Goal: Connect with others: Connect with others

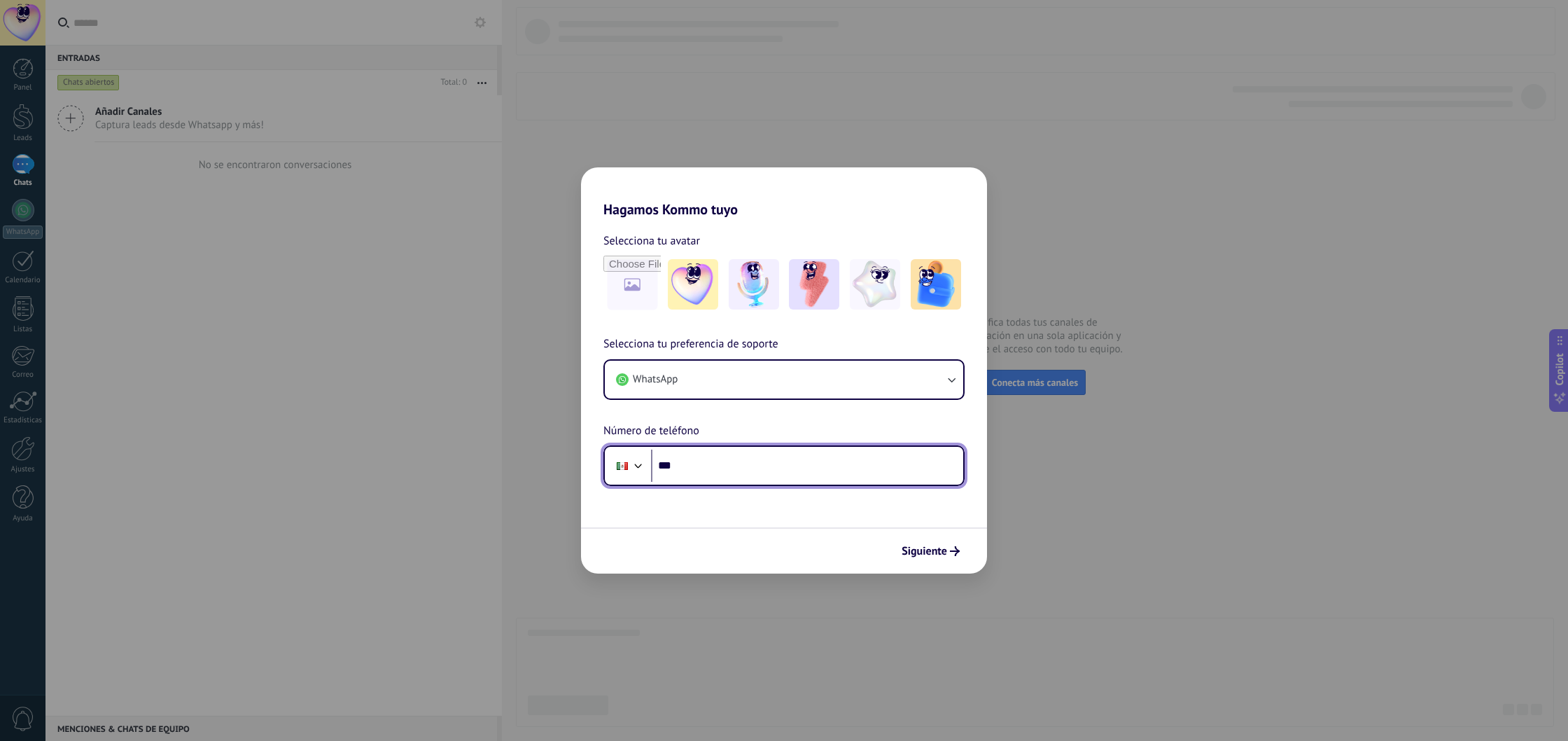
click at [882, 477] on input "***" at bounding box center [807, 465] width 312 height 32
type input "**********"
click at [910, 546] on span "Siguiente" at bounding box center [924, 552] width 46 height 10
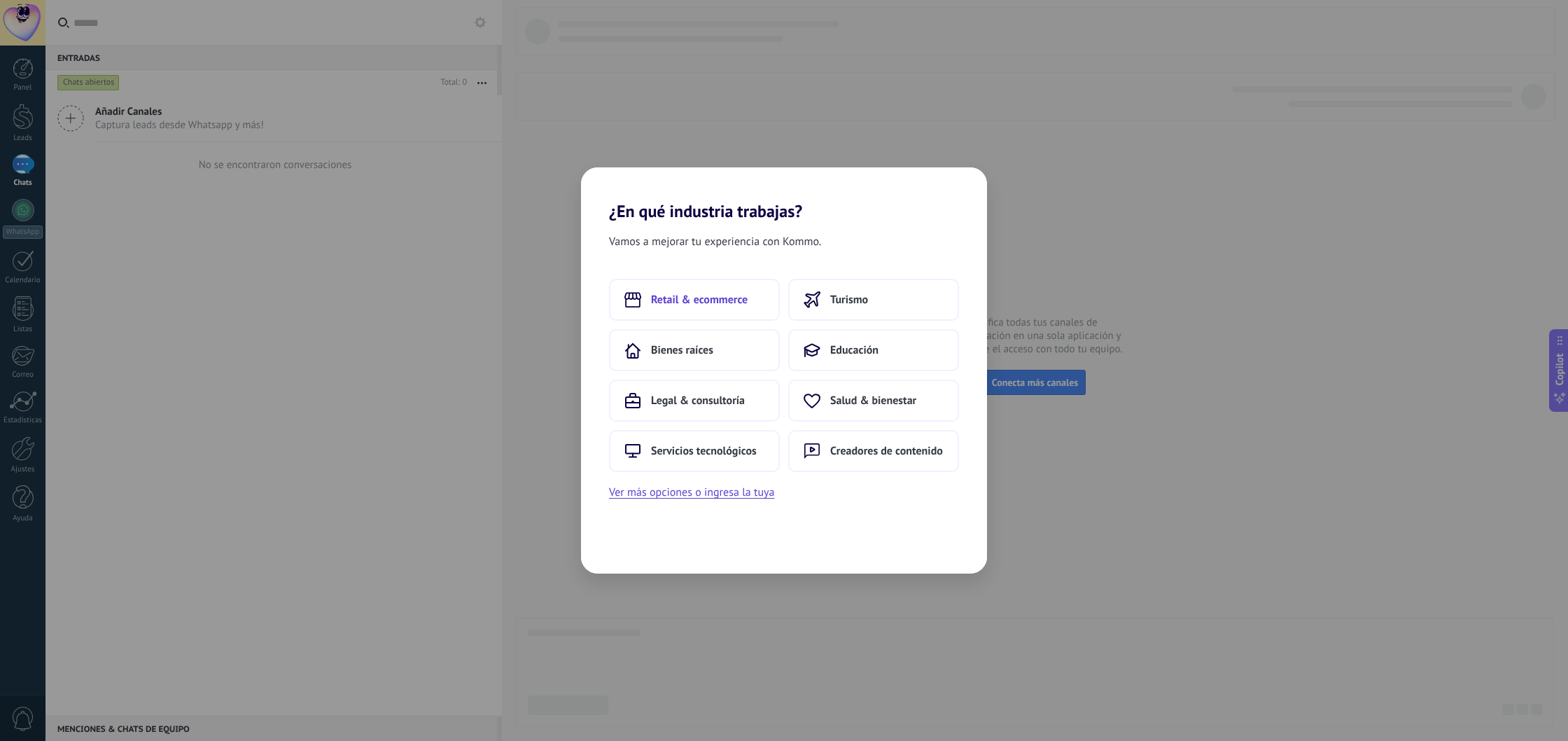
click at [700, 299] on span "Retail & ecommerce" at bounding box center [699, 299] width 97 height 14
click at [878, 388] on button "Comida & alimentos" at bounding box center [873, 401] width 171 height 42
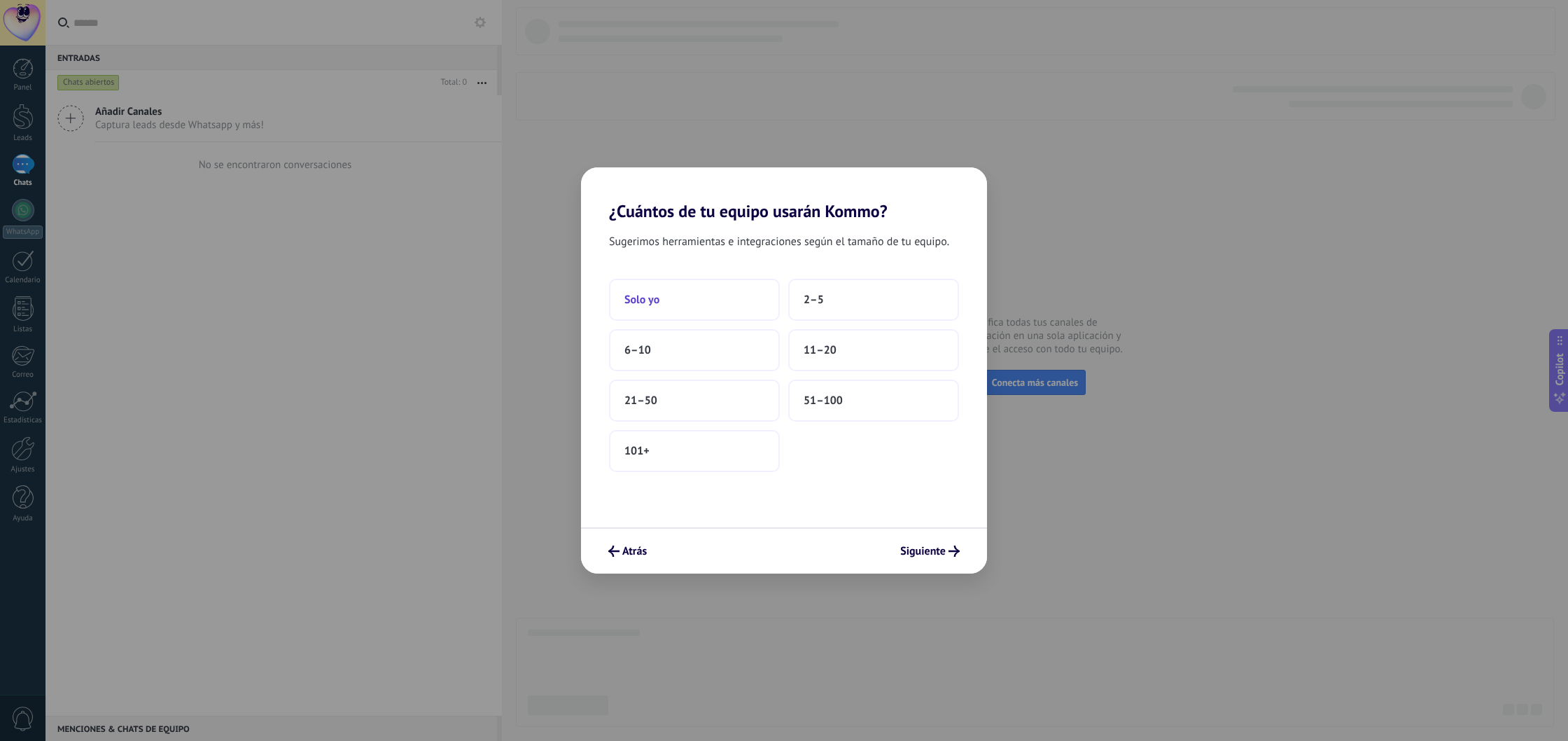
click at [734, 309] on button "Solo yo" at bounding box center [694, 300] width 171 height 42
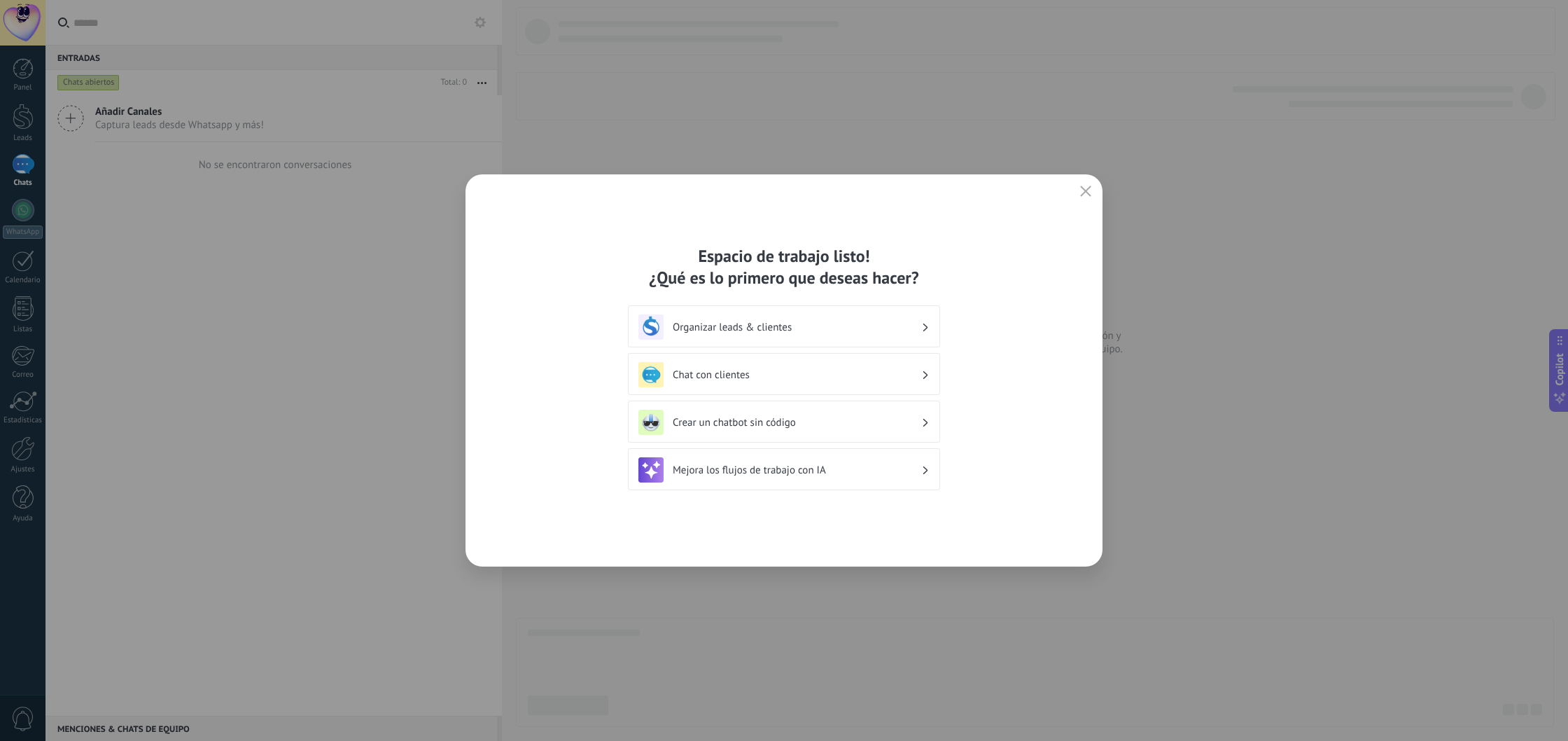
click at [809, 331] on h3 "Organizar leads & clientes" at bounding box center [797, 327] width 249 height 13
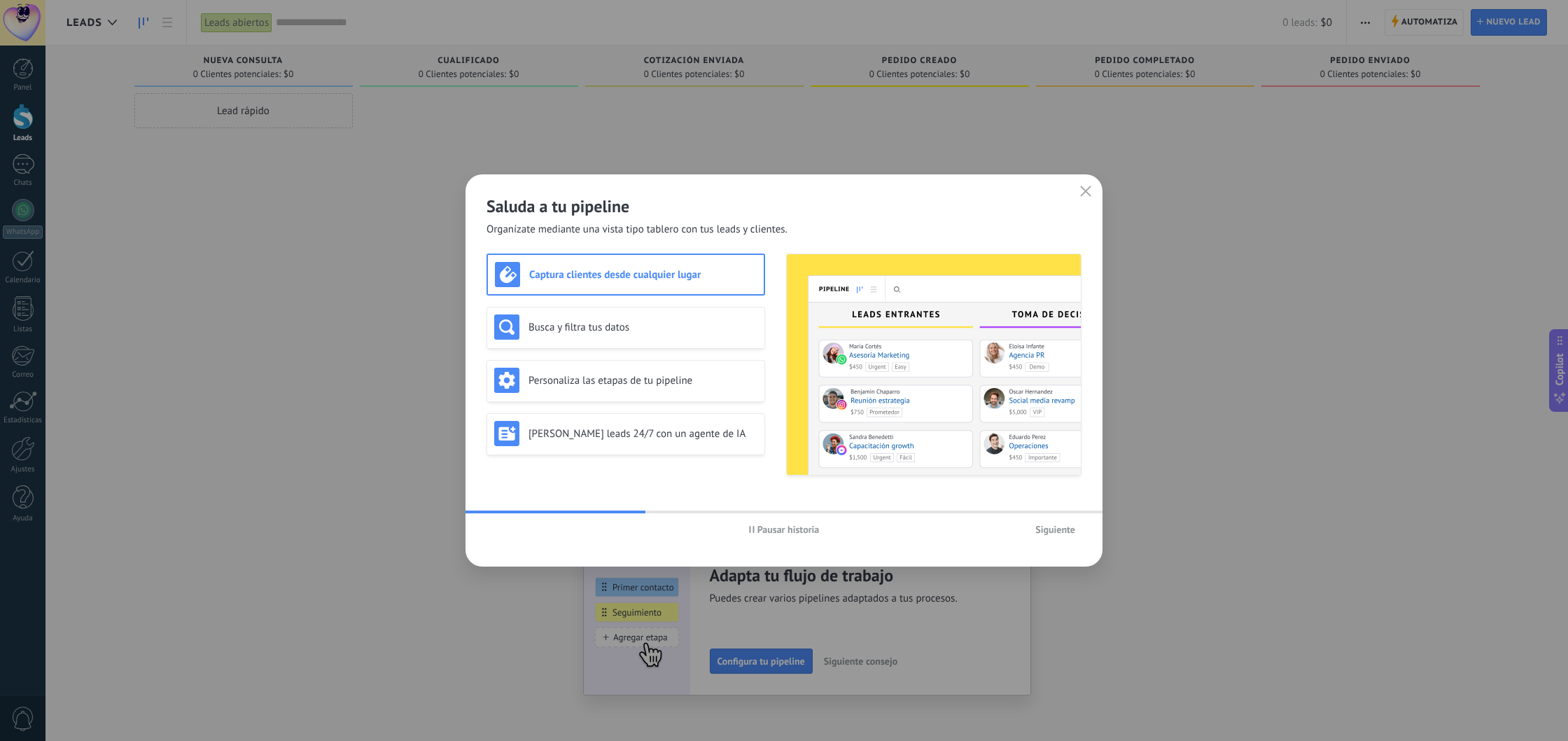
click at [1056, 526] on span "Siguiente" at bounding box center [1055, 530] width 40 height 10
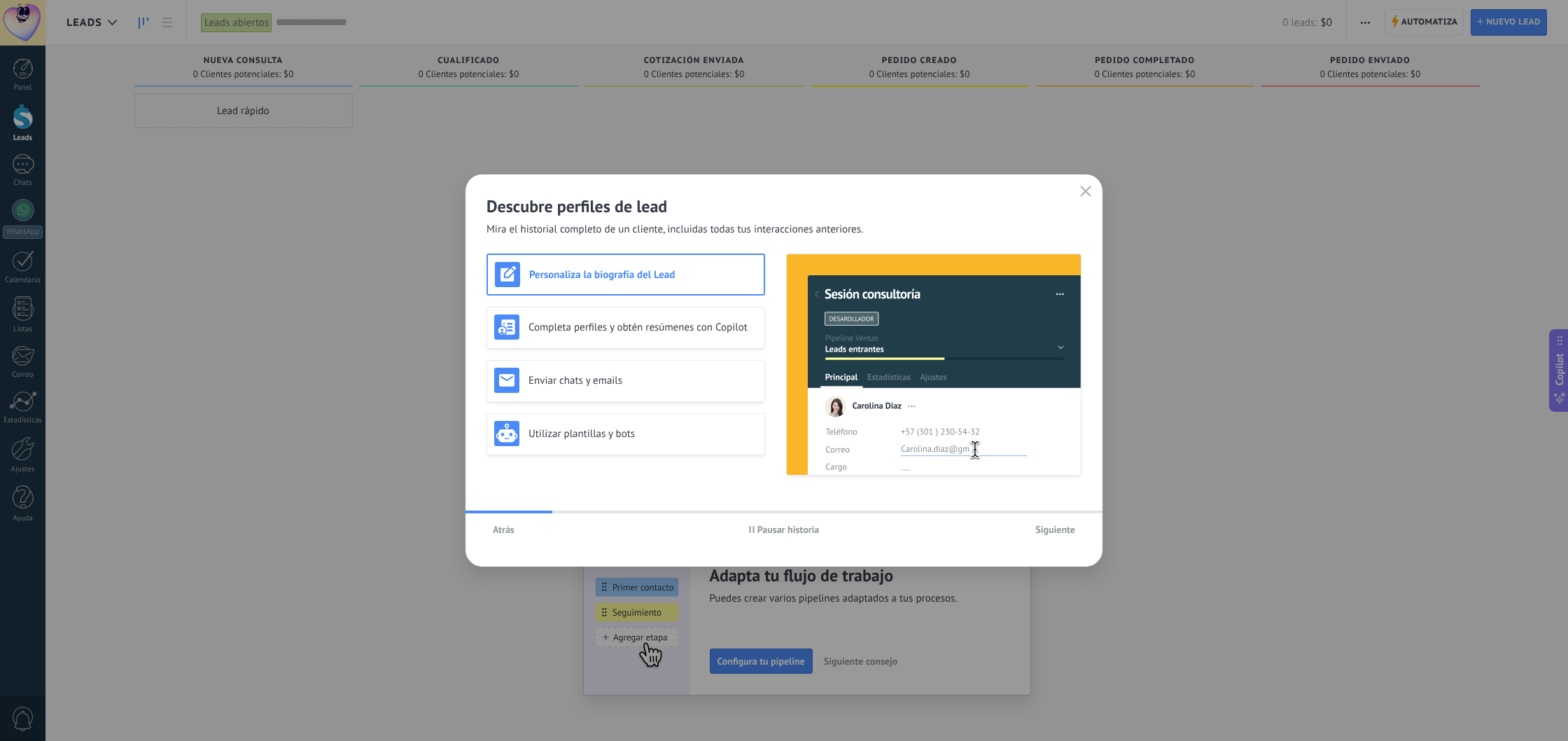
click at [523, 539] on div "Atrás" at bounding box center [586, 529] width 198 height 21
click at [514, 535] on button "Atrás" at bounding box center [504, 529] width 34 height 21
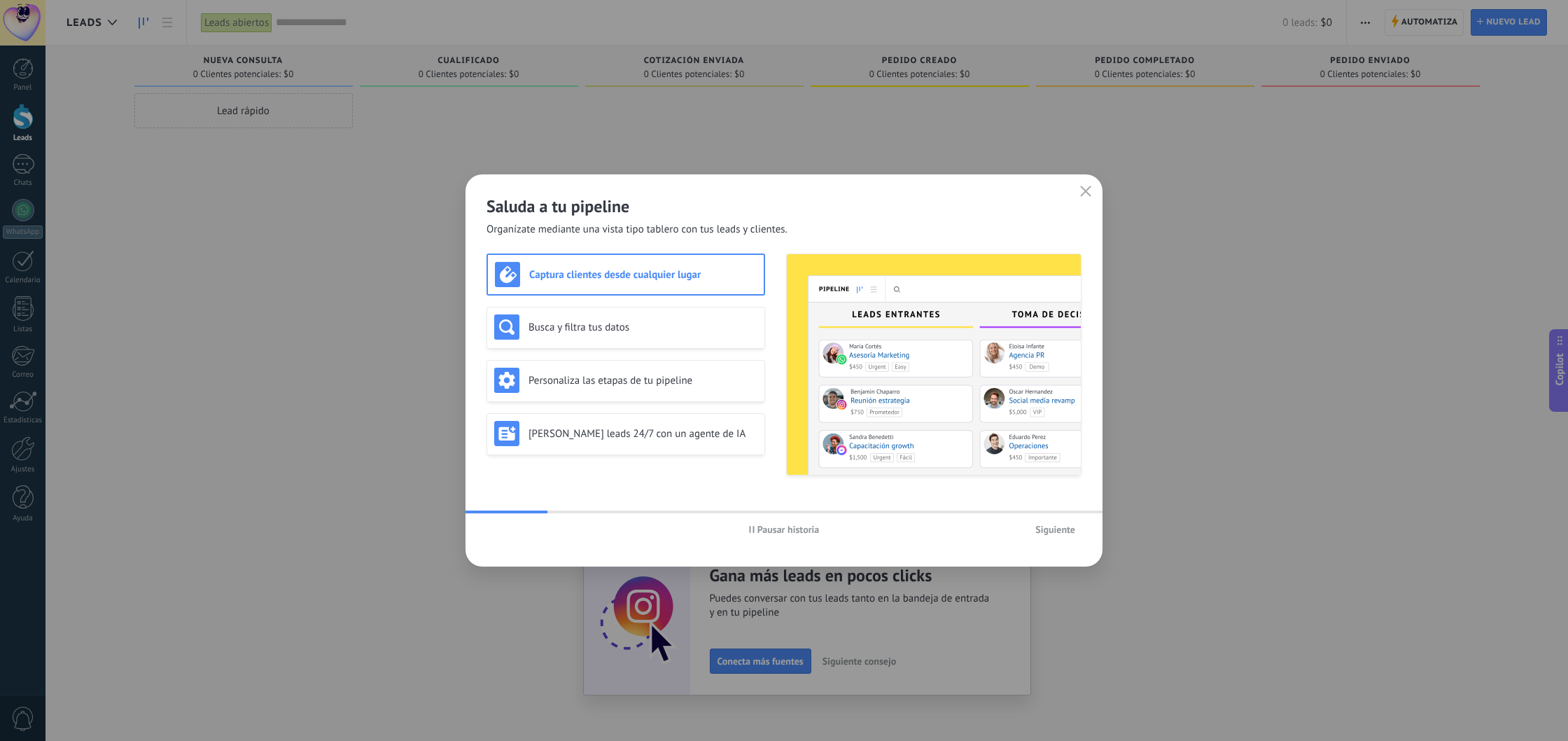
click at [1064, 528] on span "Siguiente" at bounding box center [1055, 530] width 40 height 10
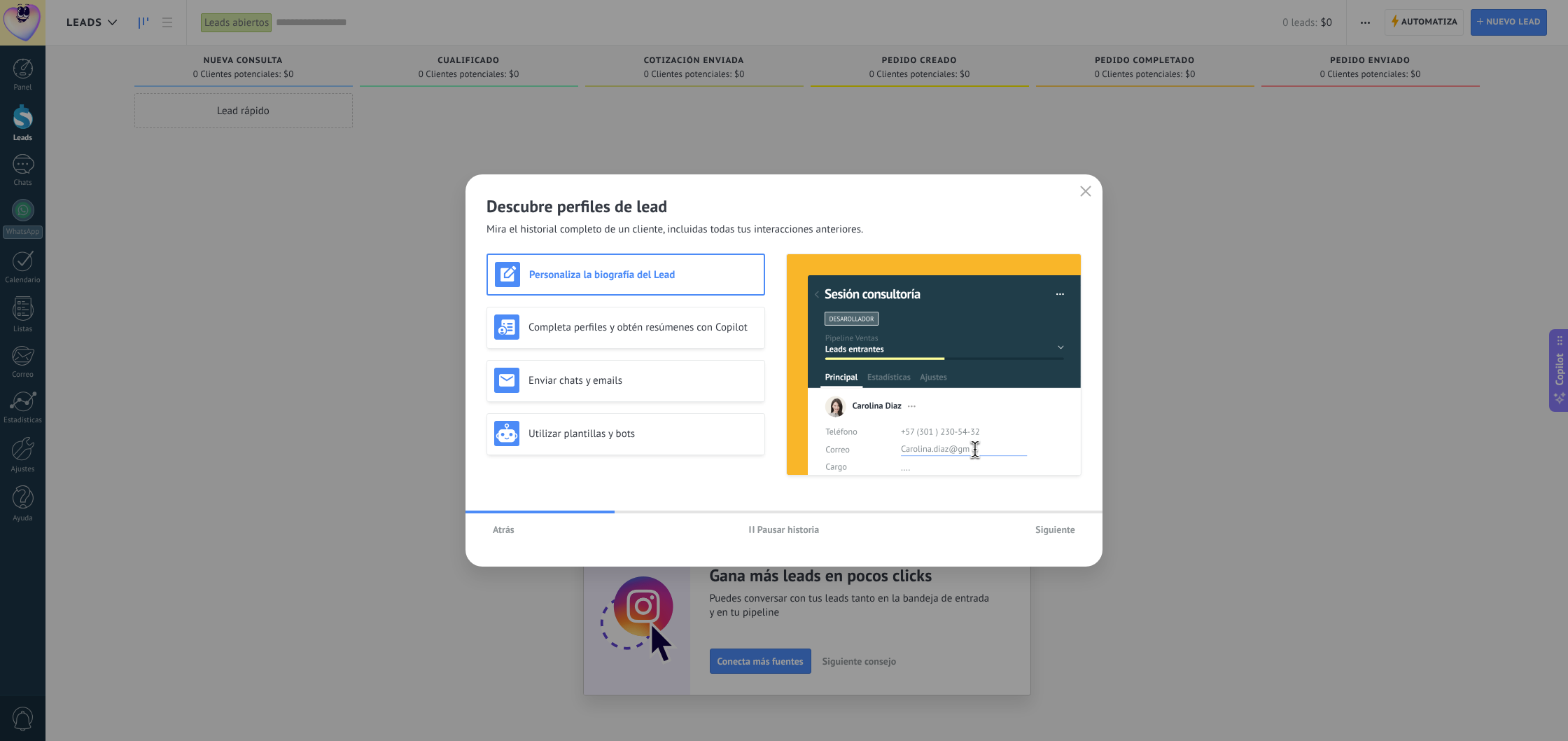
click at [1051, 527] on span "Siguiente" at bounding box center [1055, 530] width 40 height 10
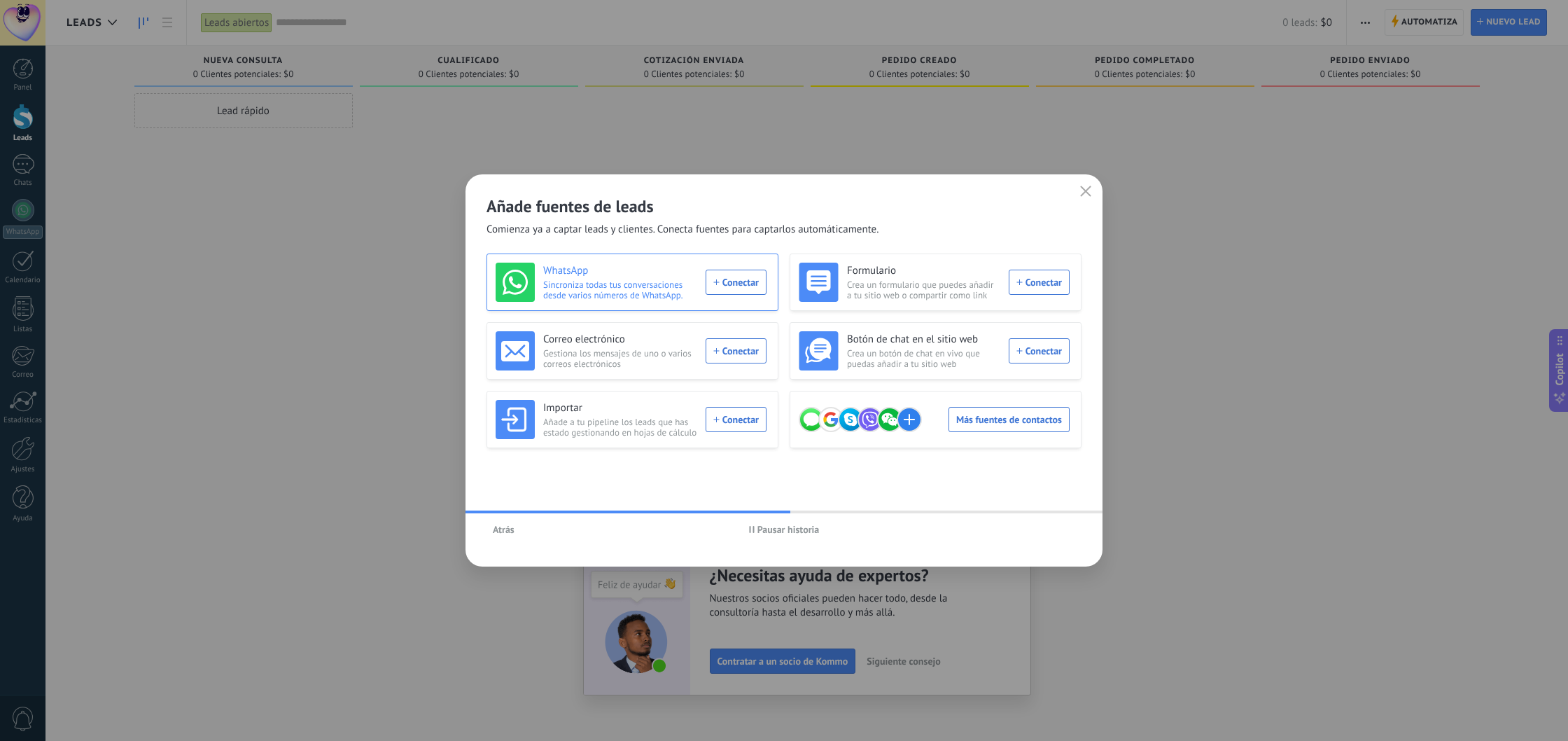
click at [725, 278] on div "WhatsApp Sincroniza todas tus conversaciones desde varios números de WhatsApp. …" at bounding box center [631, 282] width 271 height 39
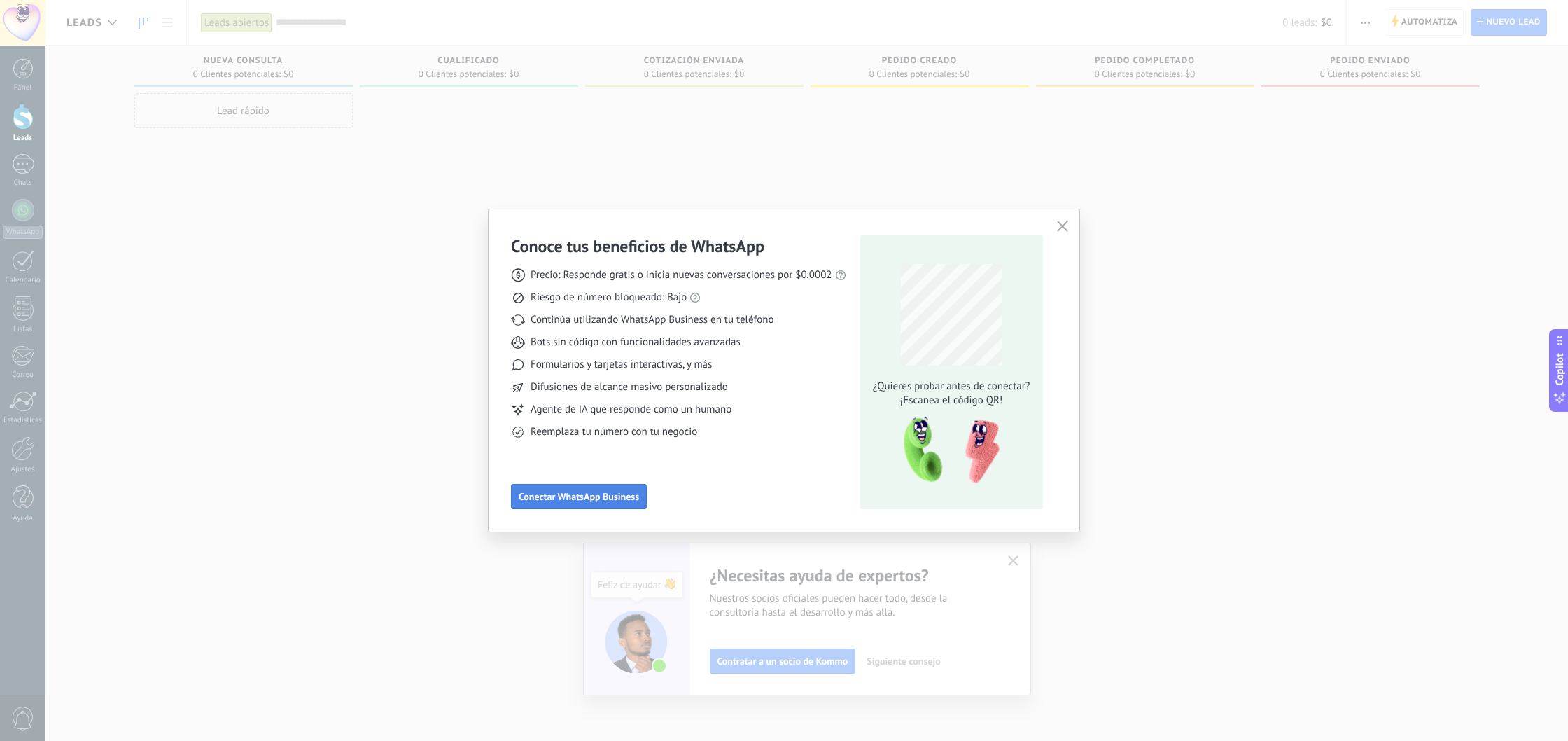
click at [626, 500] on span "Conectar WhatsApp Business" at bounding box center [579, 496] width 120 height 10
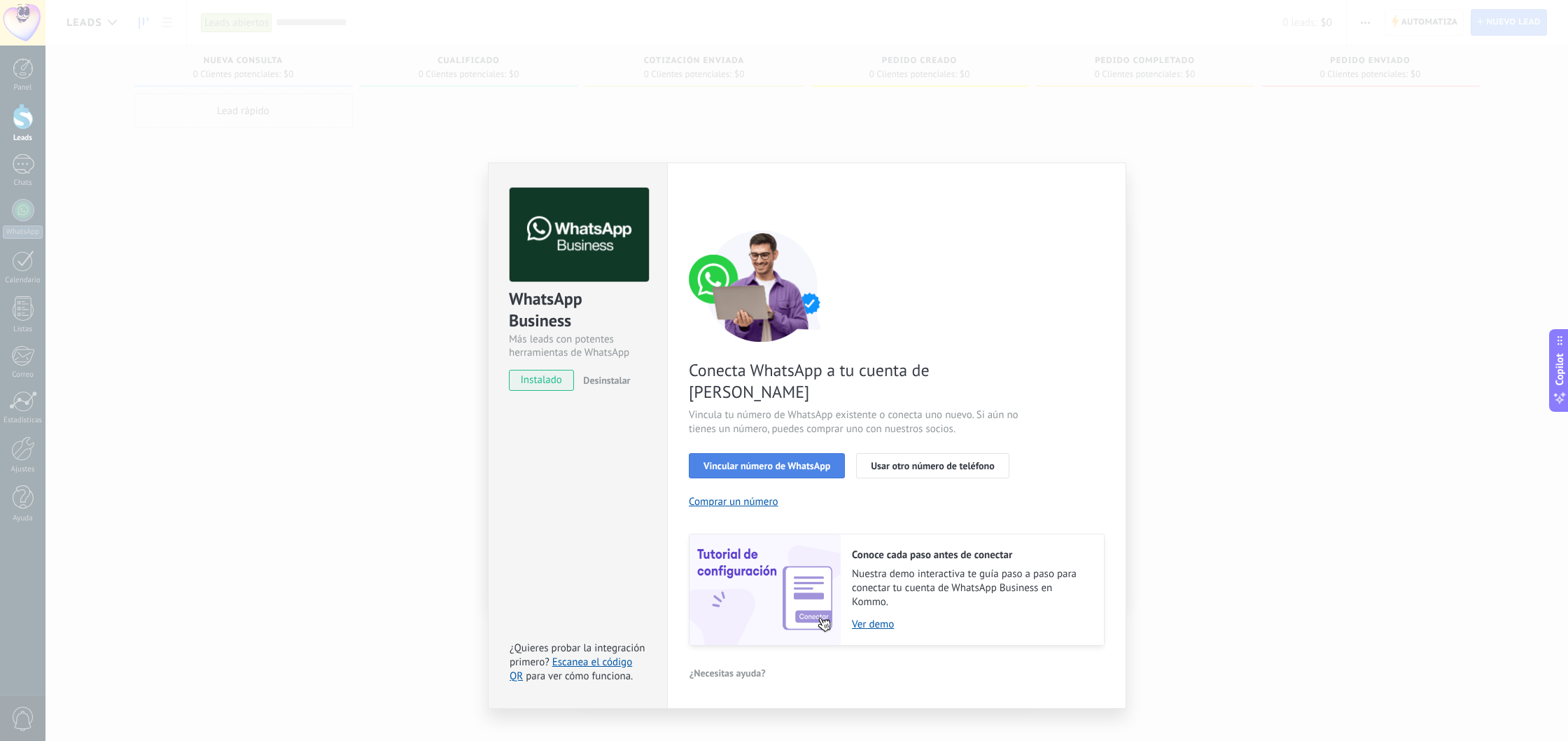
click at [774, 461] on span "Vincular número de WhatsApp" at bounding box center [767, 466] width 127 height 10
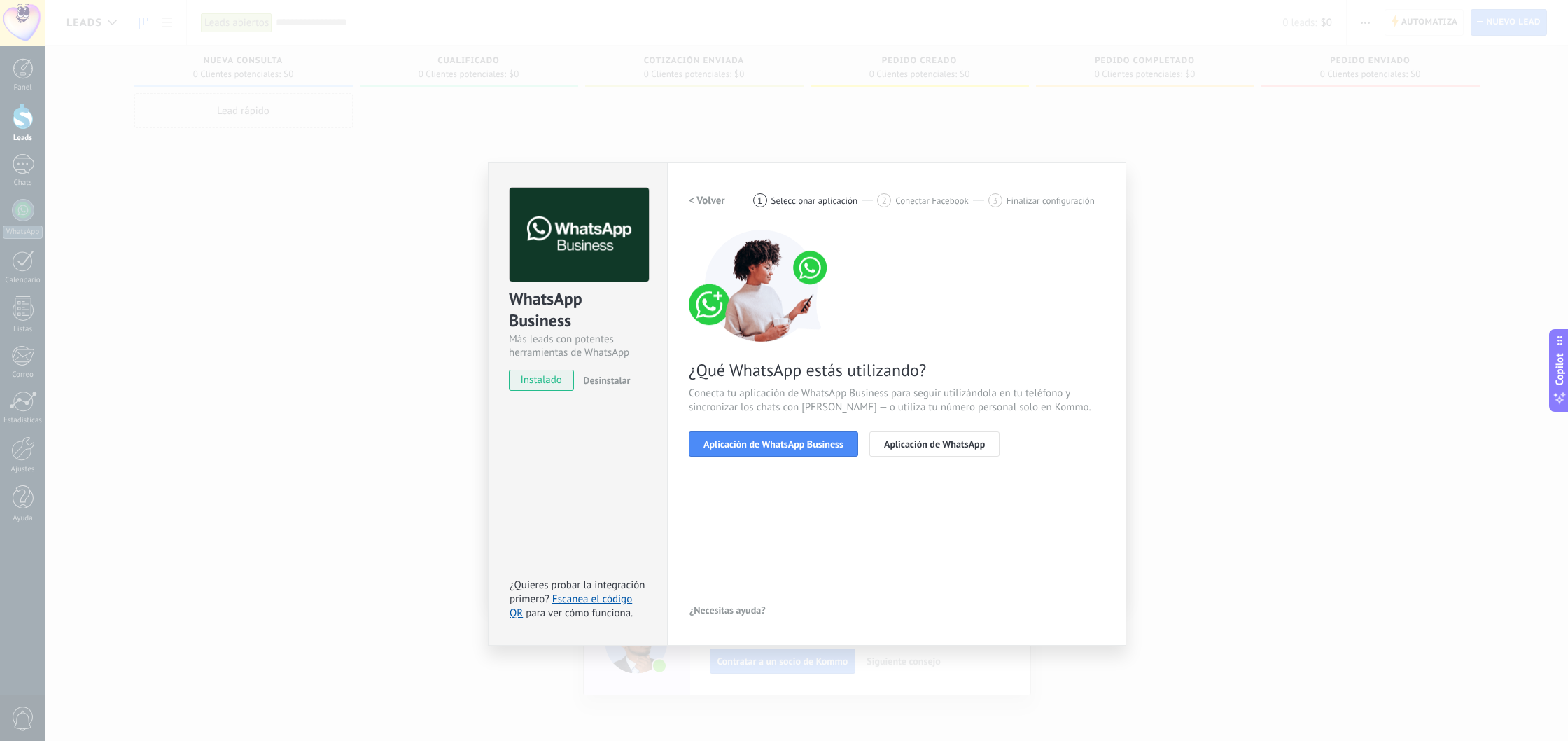
click at [774, 448] on span "Aplicación de WhatsApp Business" at bounding box center [773, 444] width 140 height 10
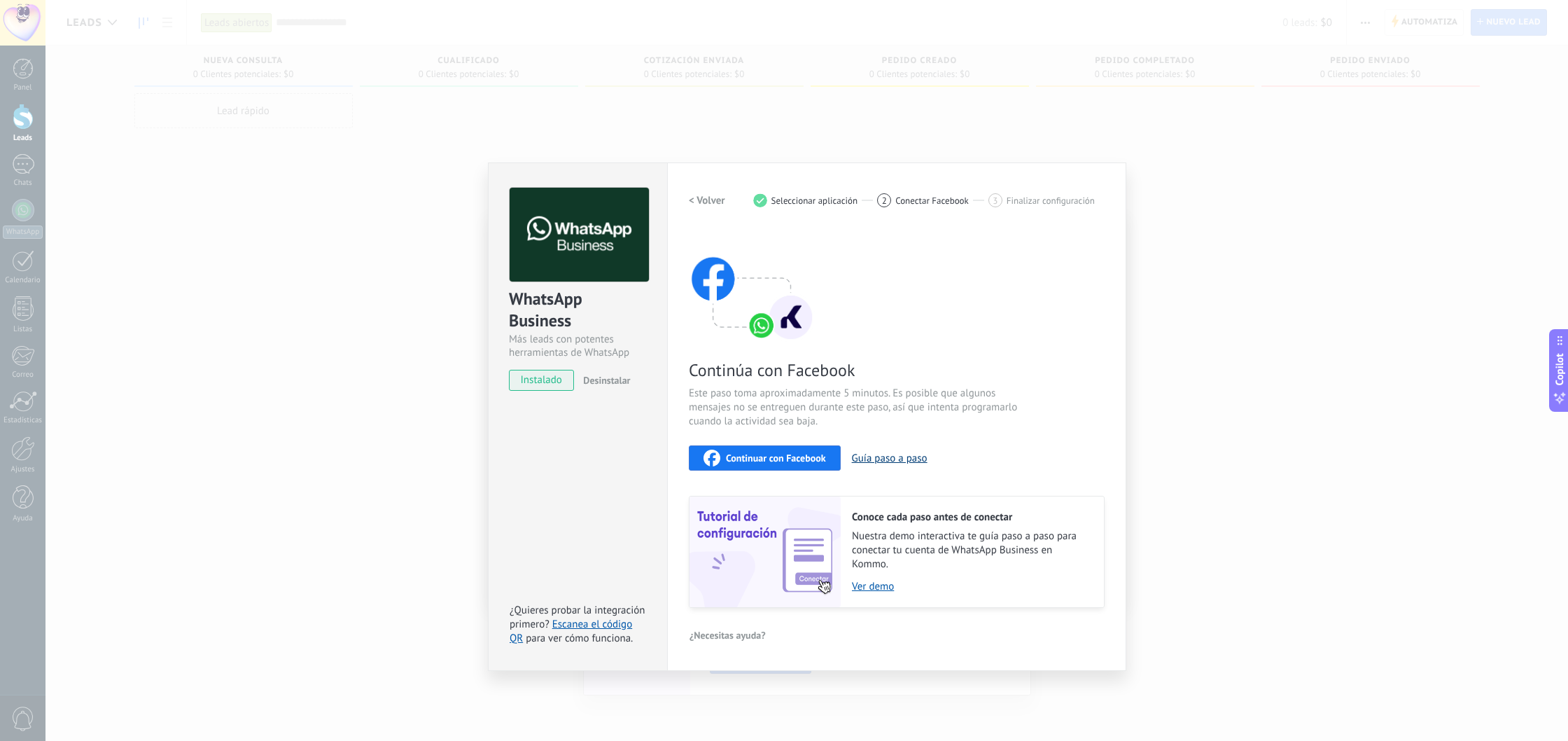
click at [895, 457] on button "Guía paso a paso" at bounding box center [890, 458] width 75 height 13
click at [810, 466] on div "Continuar con Facebook" at bounding box center [765, 457] width 123 height 17
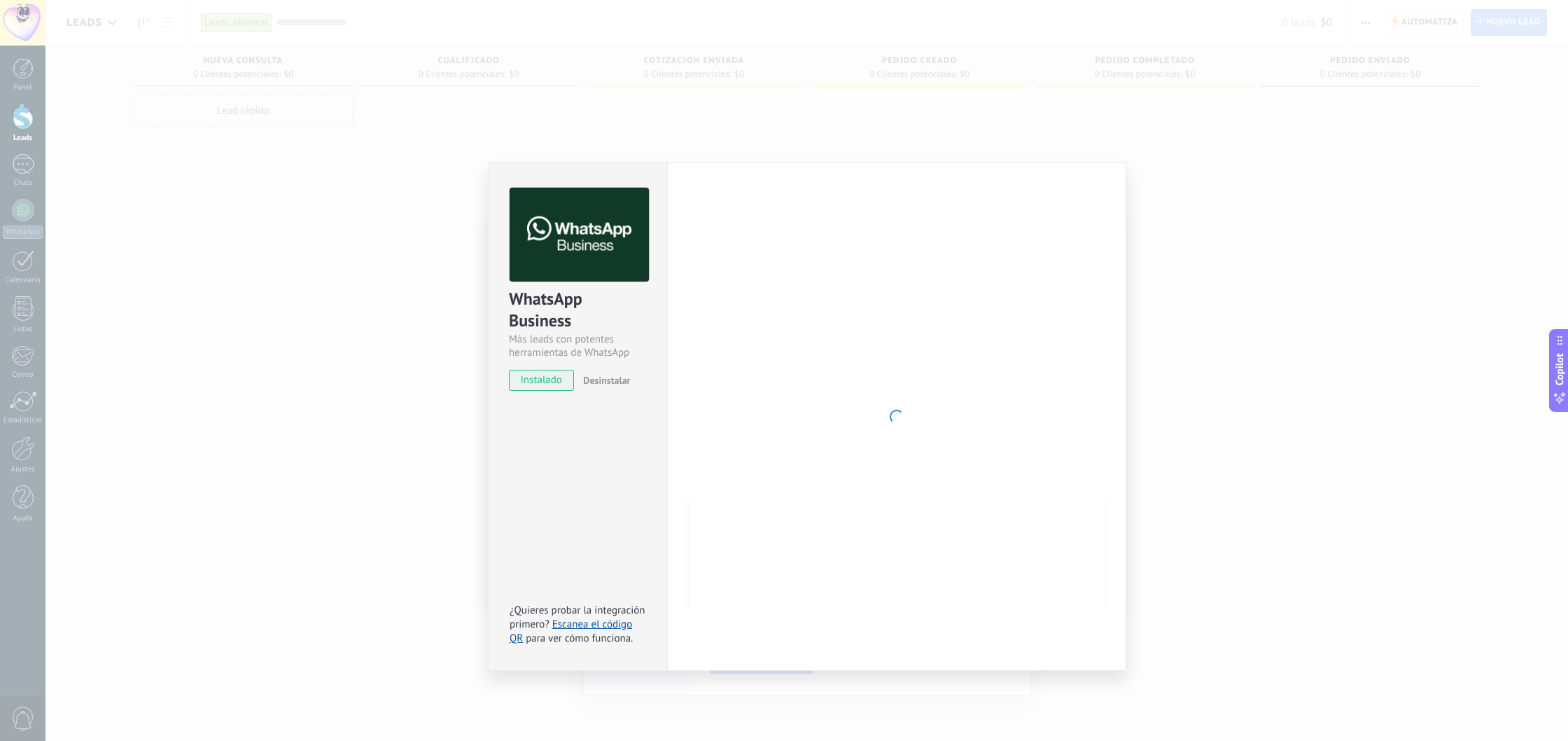
click at [840, 411] on div at bounding box center [896, 417] width 416 height 458
click at [559, 385] on span "instalado" at bounding box center [541, 380] width 64 height 21
click at [1489, 130] on div "WhatsApp Business Más leads con potentes herramientas de WhatsApp instalado Des…" at bounding box center [807, 370] width 1522 height 741
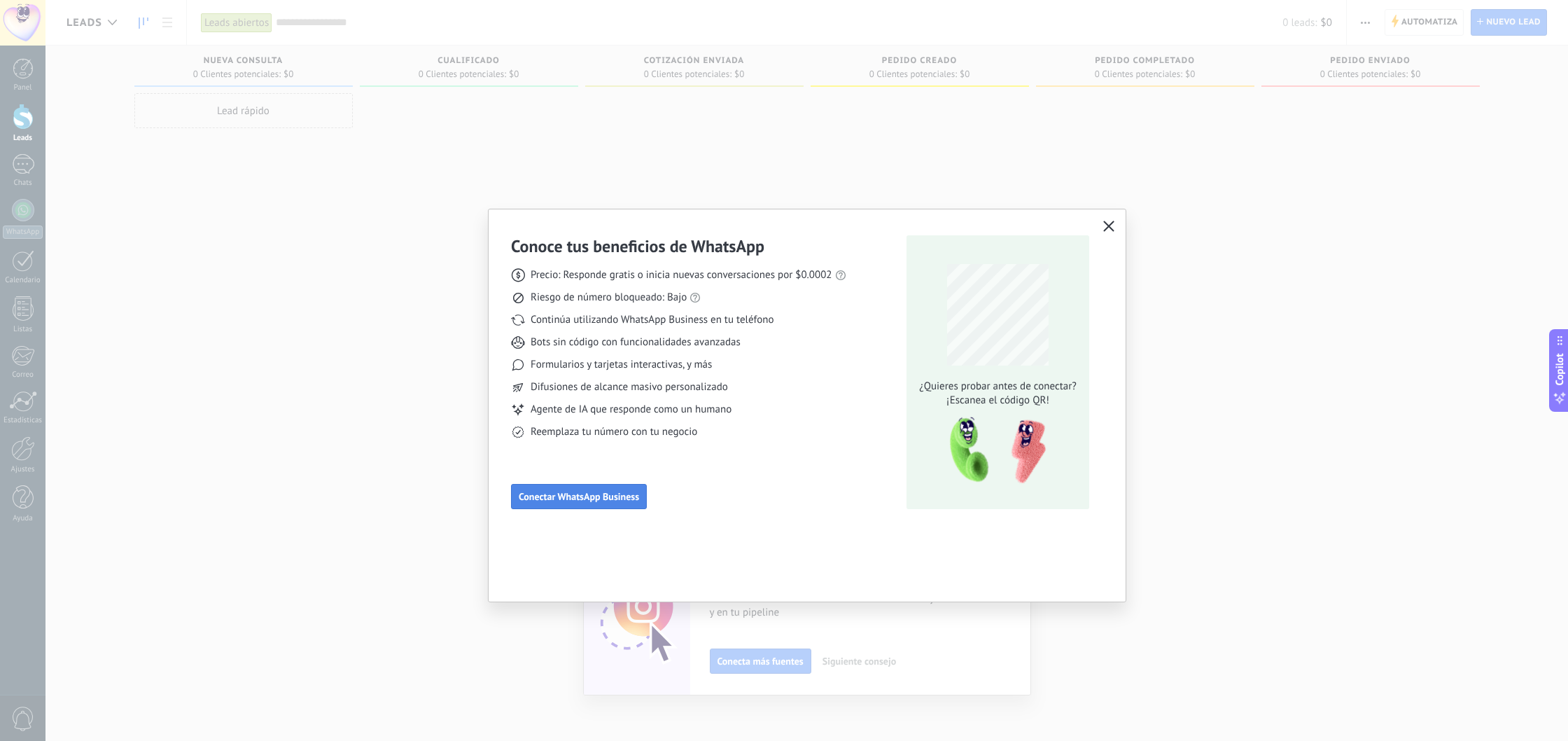
click at [598, 500] on span "Conectar WhatsApp Business" at bounding box center [579, 496] width 120 height 10
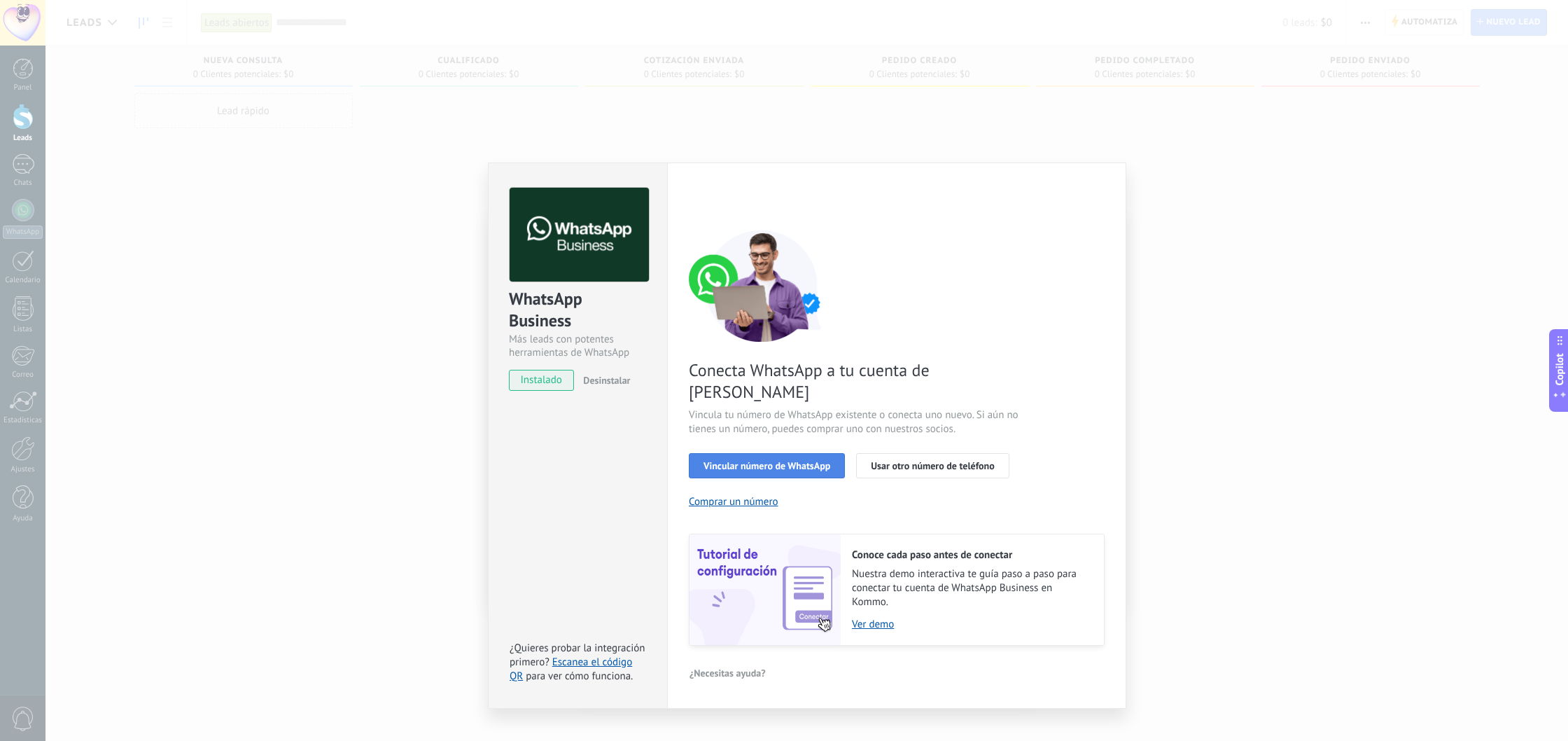
click at [810, 461] on span "Vincular número de WhatsApp" at bounding box center [767, 466] width 127 height 10
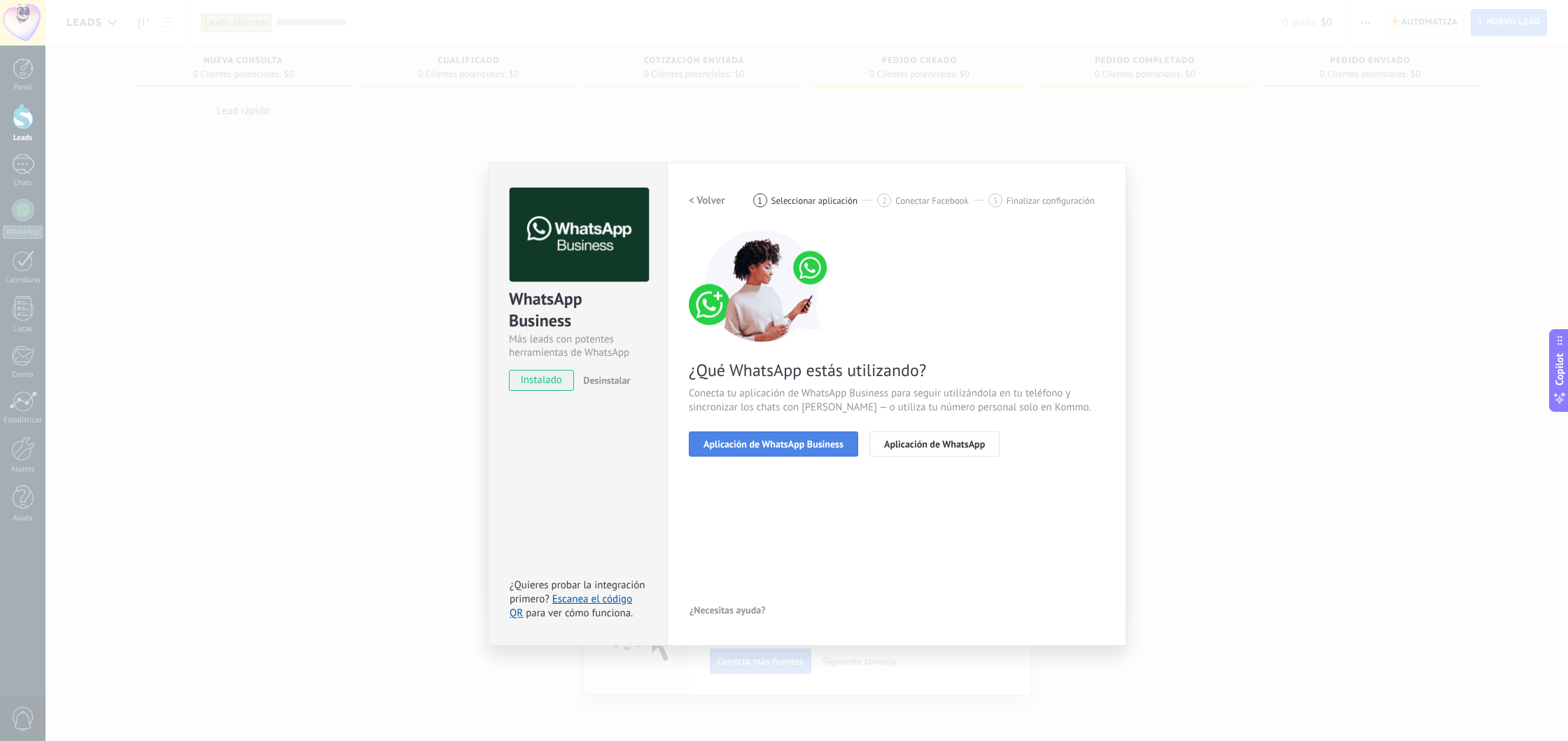
click at [809, 444] on span "Aplicación de WhatsApp Business" at bounding box center [773, 444] width 140 height 10
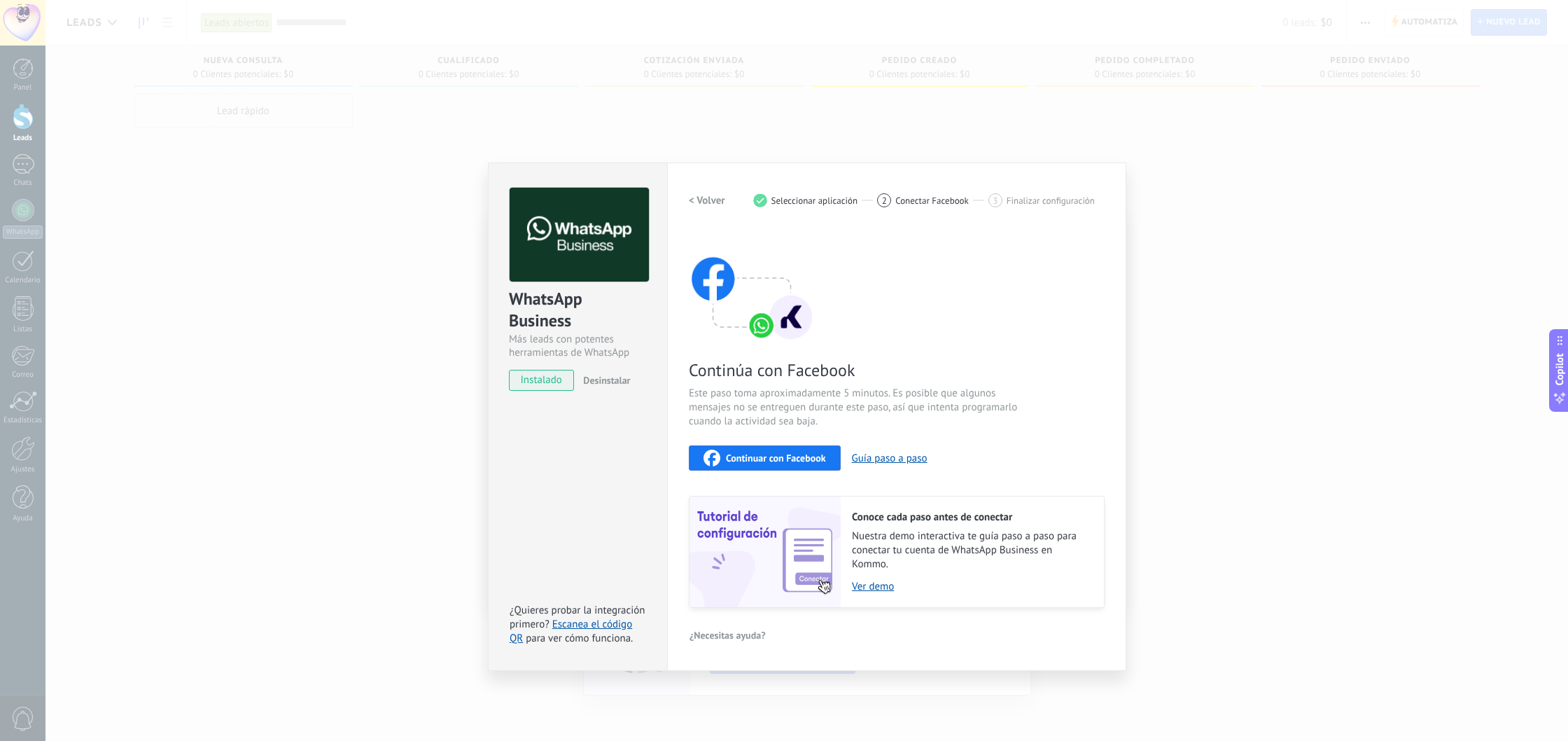
click at [797, 451] on div "Continuar con Facebook" at bounding box center [765, 457] width 123 height 17
